Goal: Task Accomplishment & Management: Manage account settings

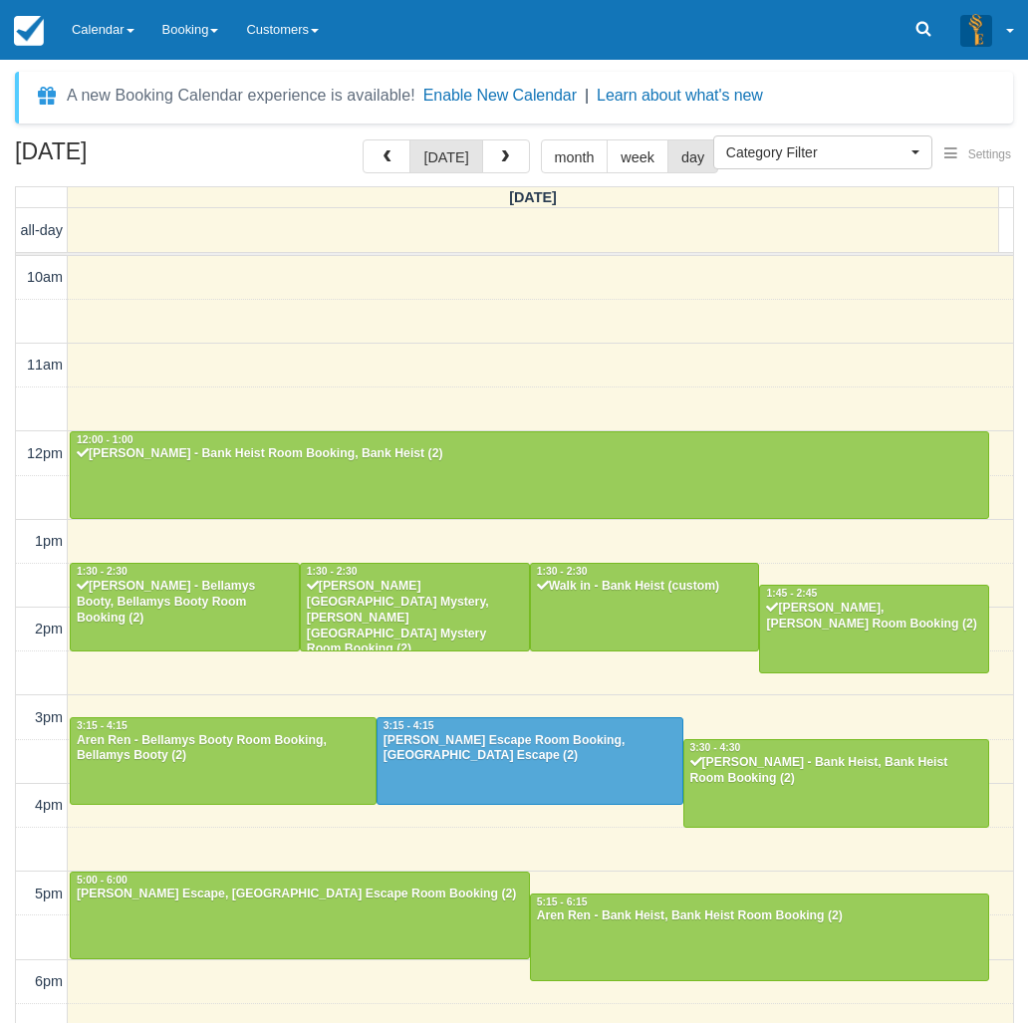
select select
click at [494, 148] on button "button" at bounding box center [506, 156] width 48 height 34
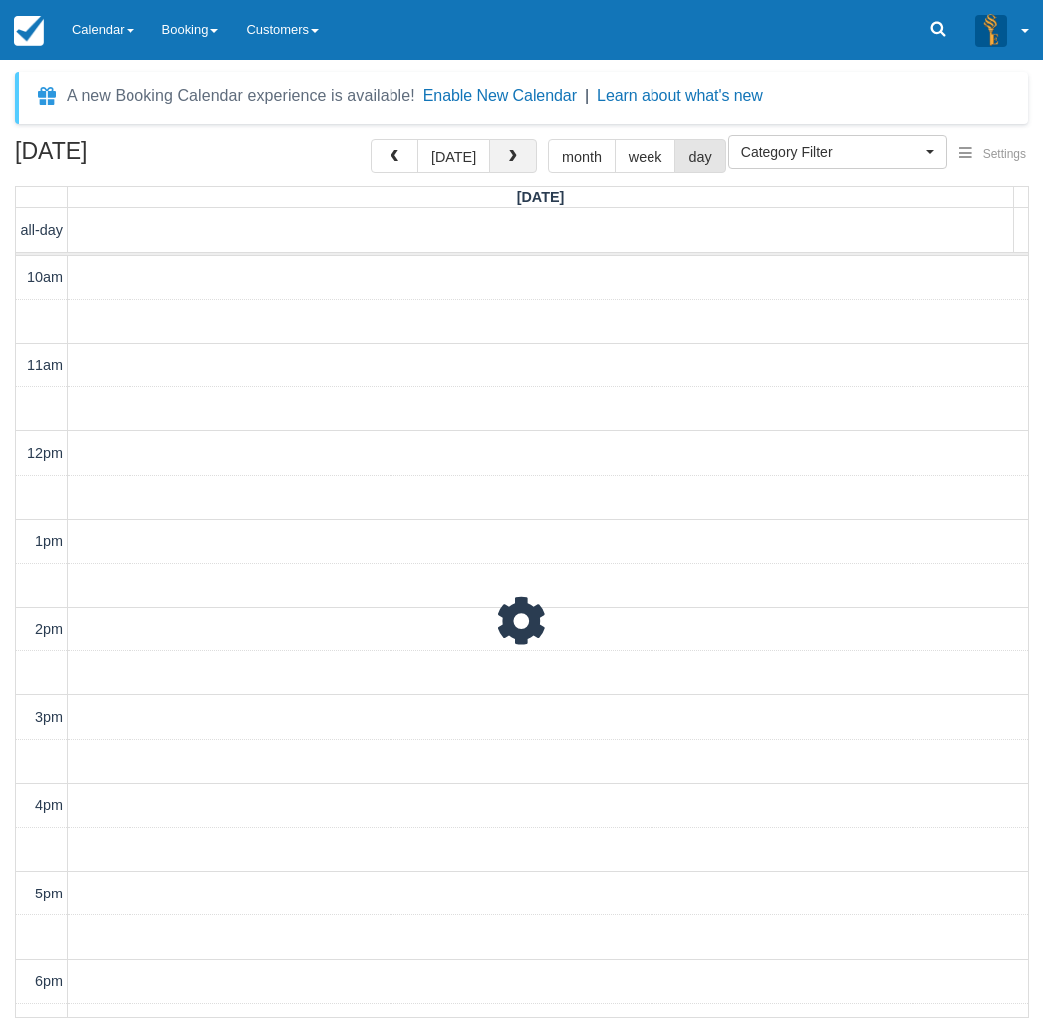
scroll to position [339, 0]
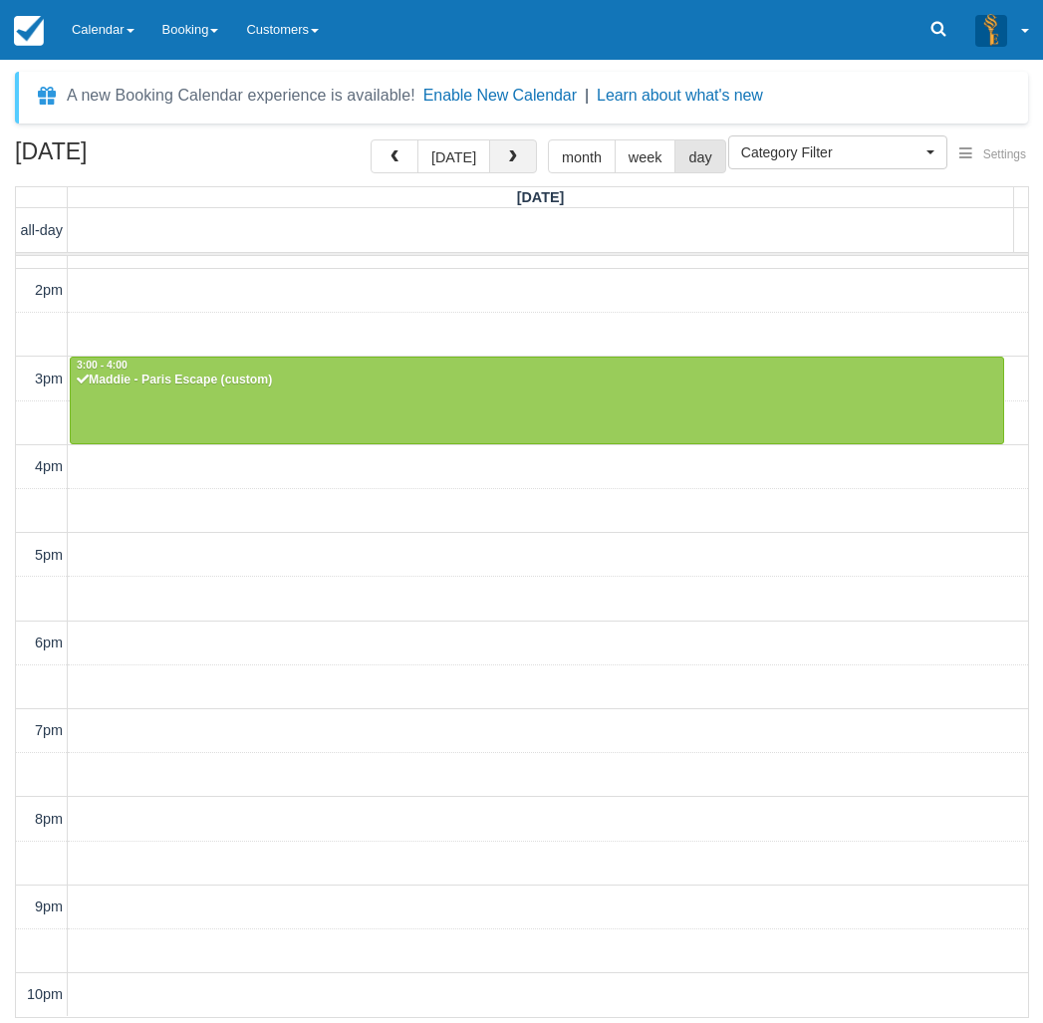
click at [514, 164] on span "button" at bounding box center [513, 157] width 14 height 14
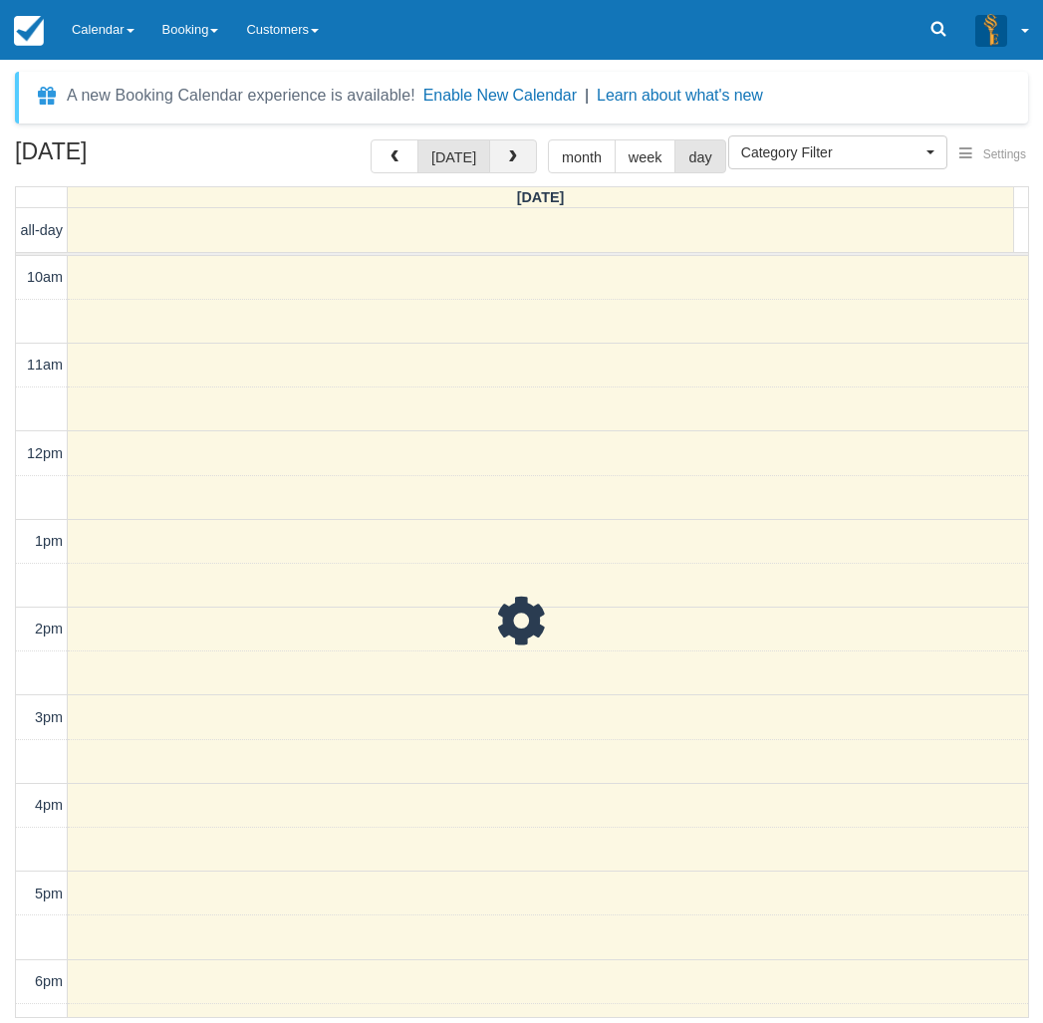
scroll to position [339, 0]
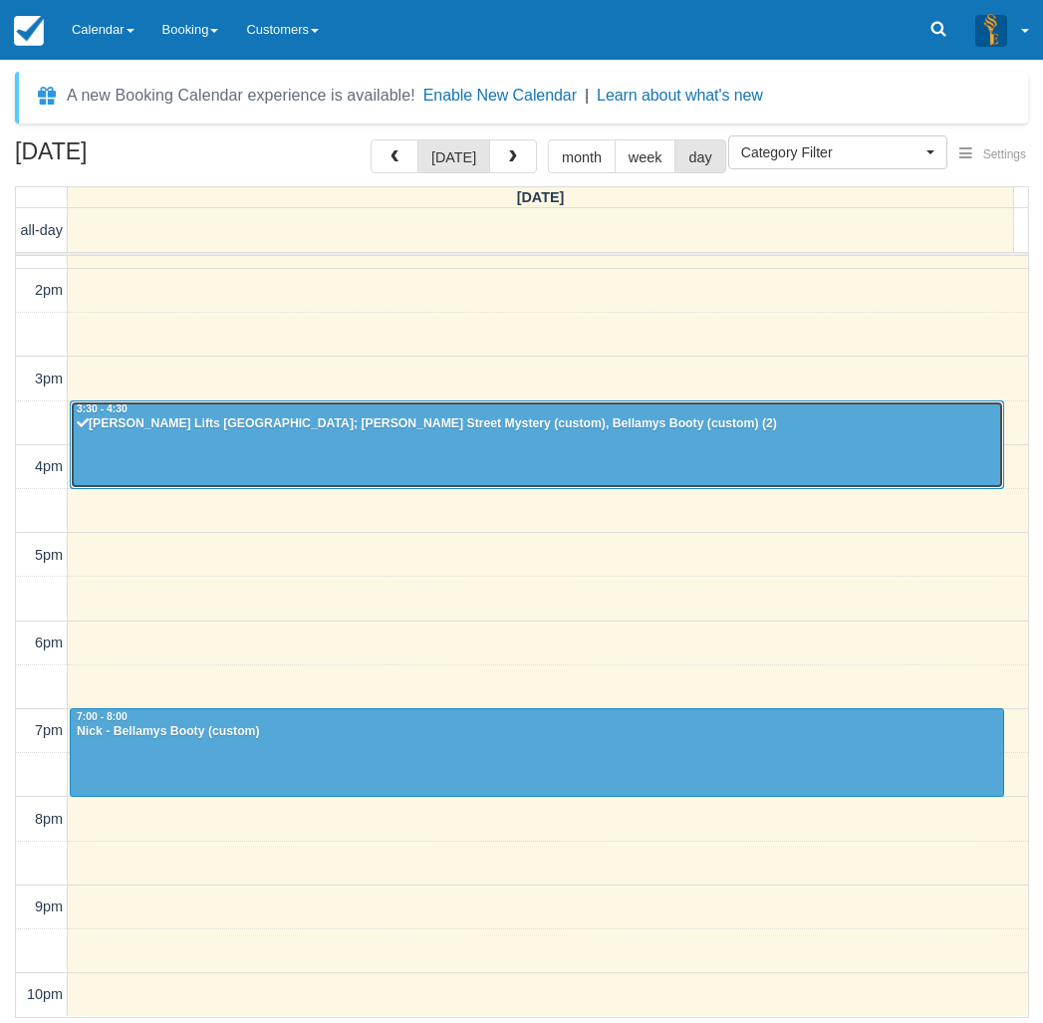
click at [394, 437] on div at bounding box center [537, 445] width 933 height 86
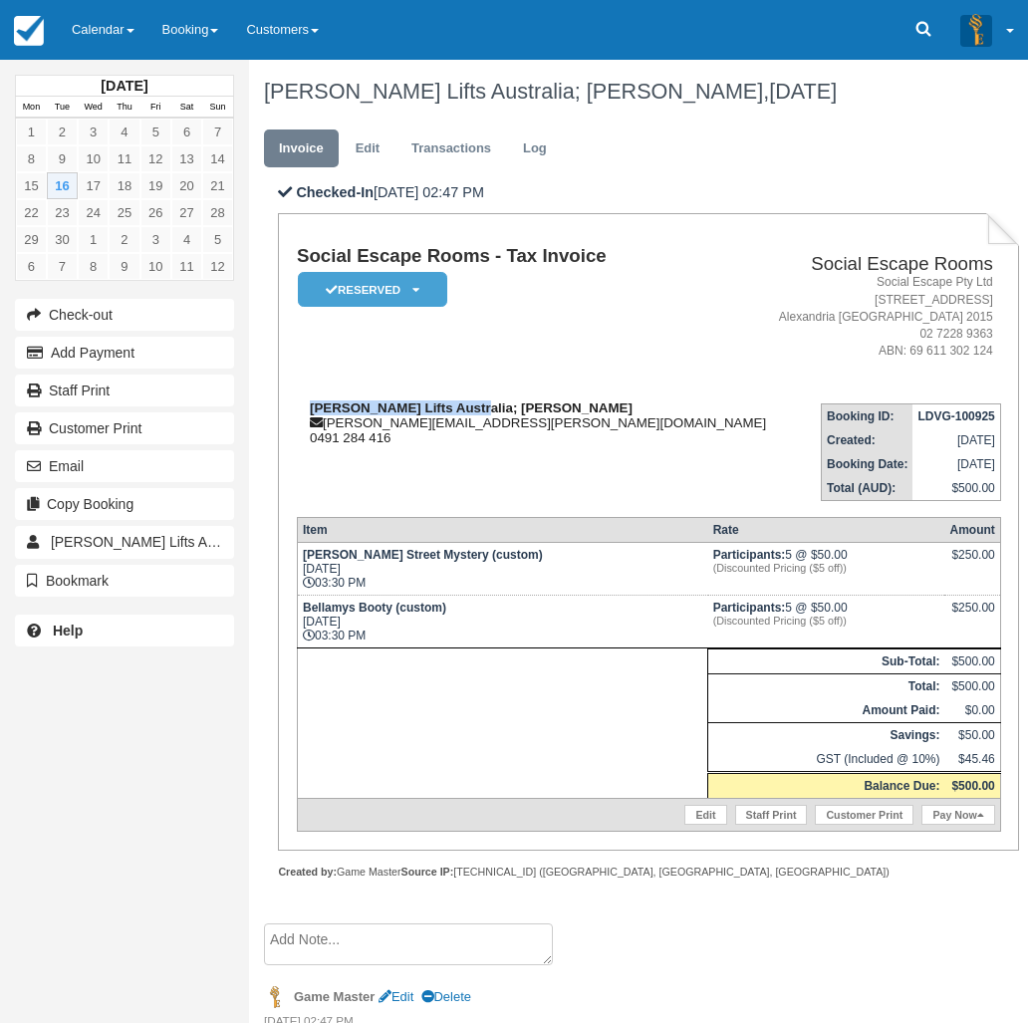
drag, startPoint x: 309, startPoint y: 407, endPoint x: 460, endPoint y: 411, distance: 151.5
click at [460, 411] on strong "Schindler Lifts Australia; Isabel Di Paolantonio" at bounding box center [471, 408] width 323 height 15
copy strong "Schindler Lifts Australia"
click at [116, 45] on link "Calendar" at bounding box center [103, 30] width 91 height 60
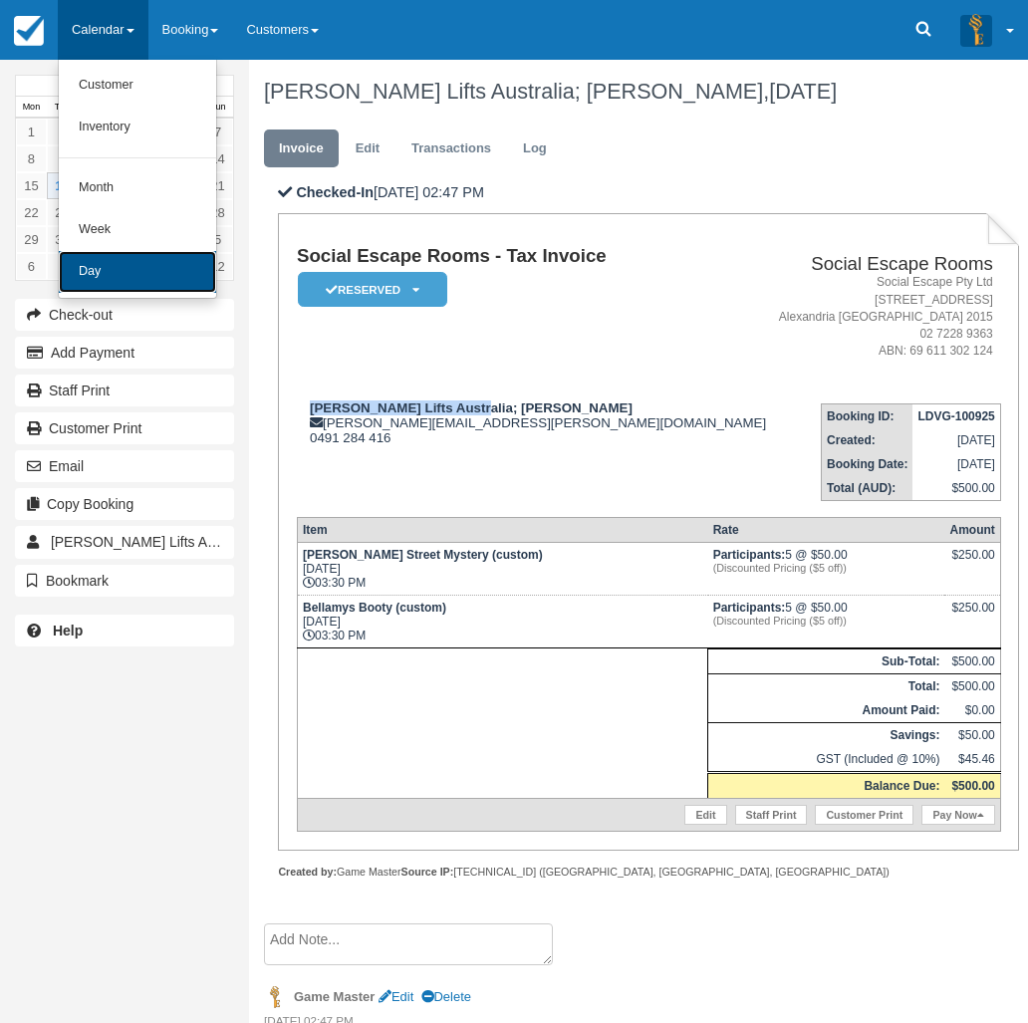
click at [104, 272] on link "Day" at bounding box center [137, 272] width 157 height 42
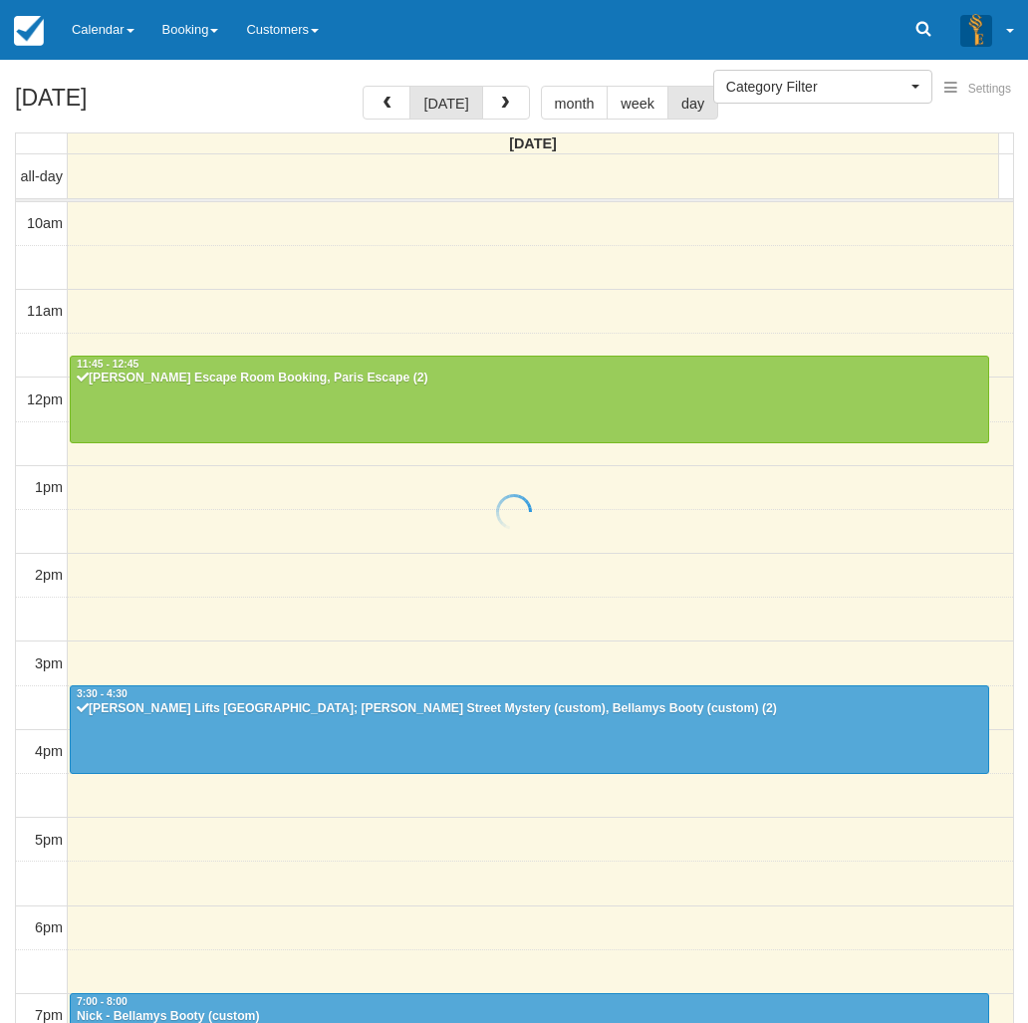
select select
